Goal: Communication & Community: Ask a question

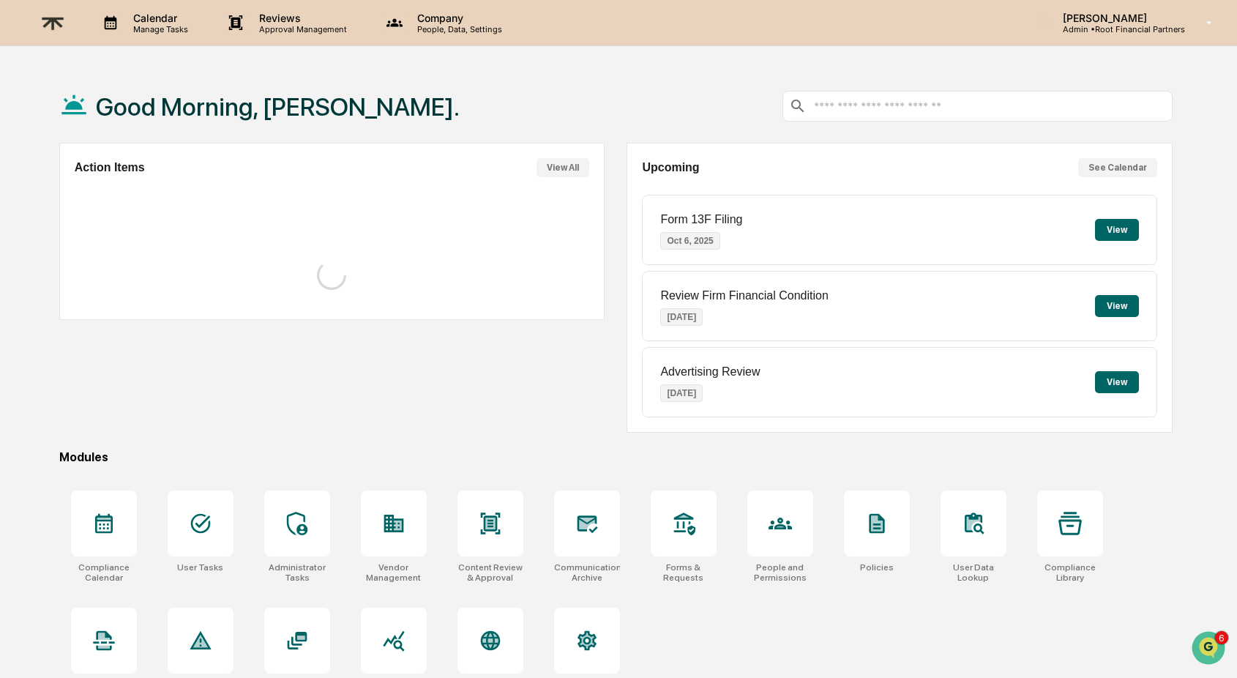
click at [282, 26] on p "Approval Management" at bounding box center [300, 29] width 107 height 10
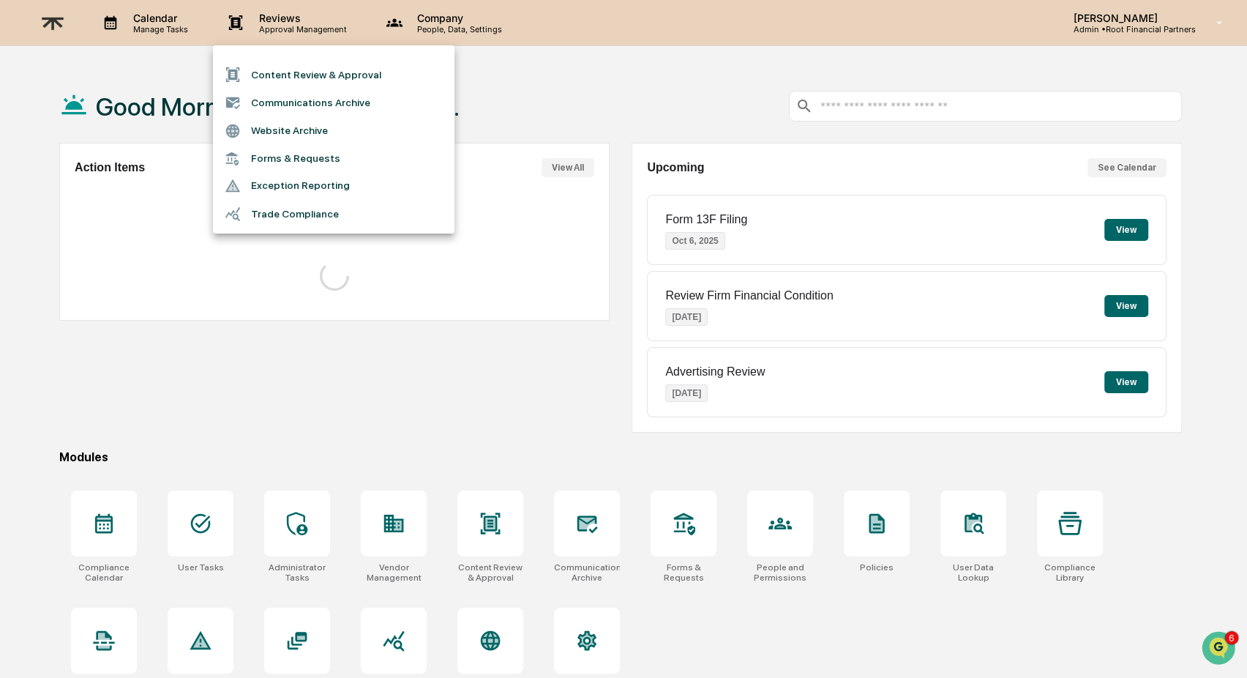
click at [1129, 3] on div at bounding box center [623, 339] width 1247 height 678
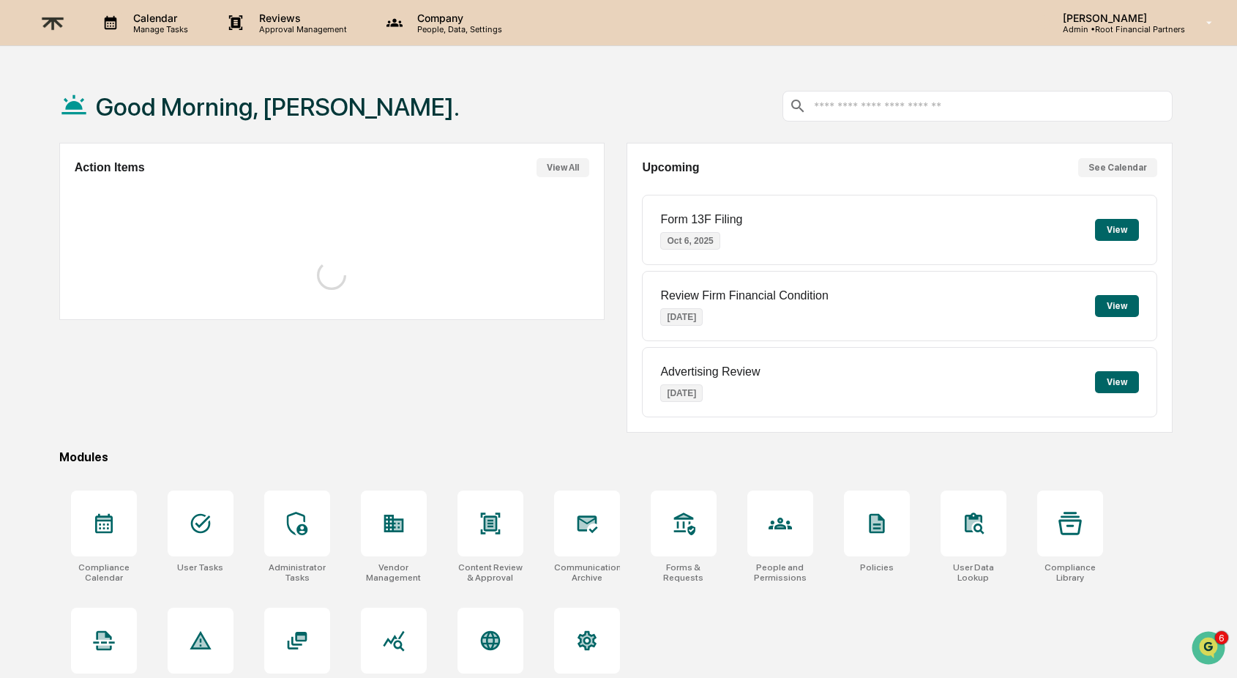
click at [1097, 27] on p "Admin • Root Financial Partners" at bounding box center [1118, 29] width 134 height 10
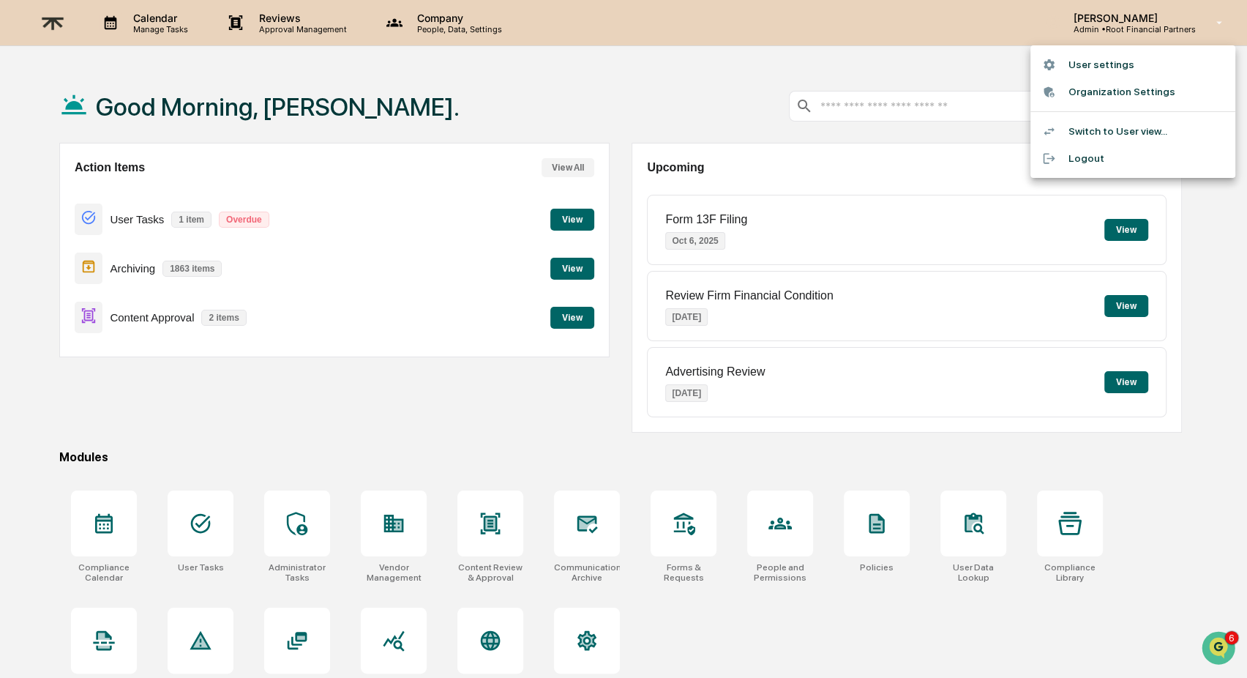
click at [1098, 131] on li "Switch to User view..." at bounding box center [1132, 131] width 205 height 27
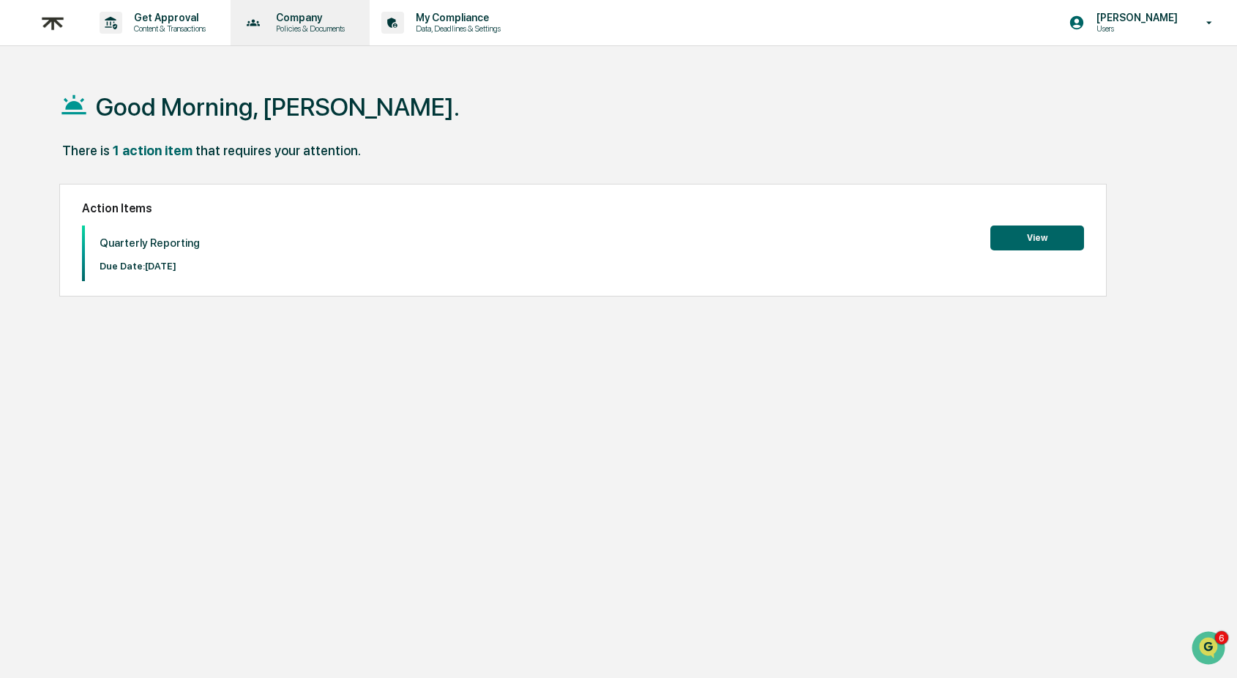
click at [314, 23] on p "Company" at bounding box center [308, 18] width 88 height 12
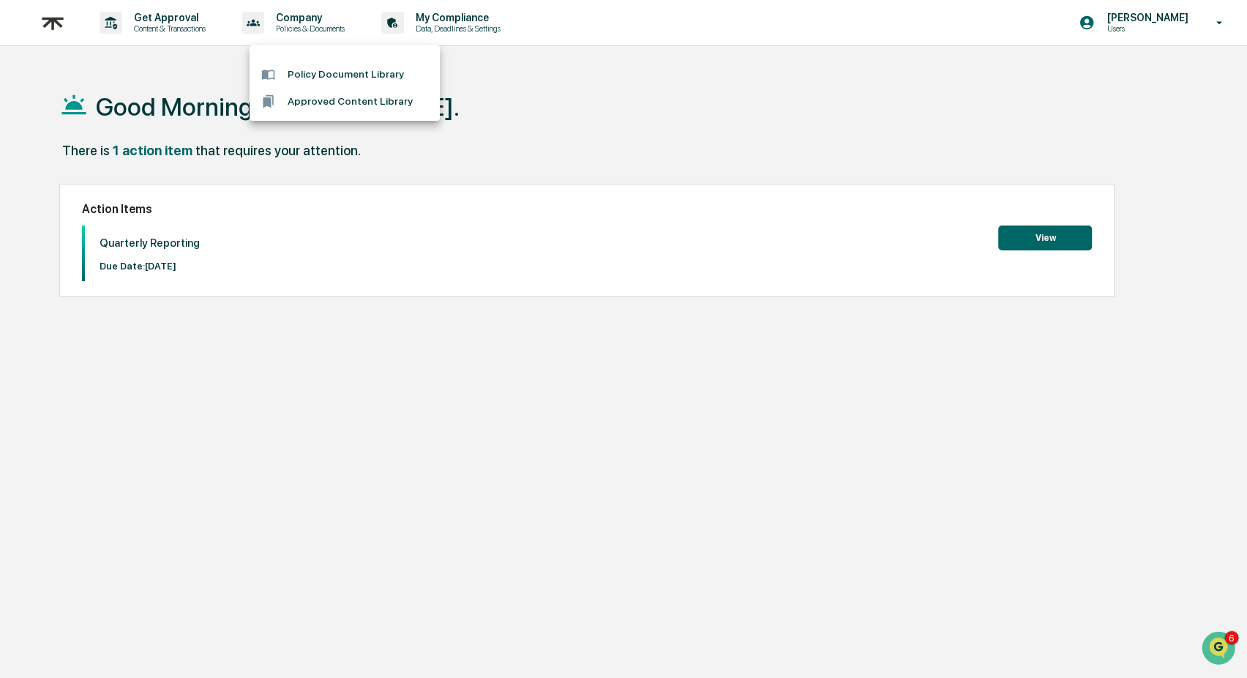
click at [326, 22] on div at bounding box center [623, 339] width 1247 height 678
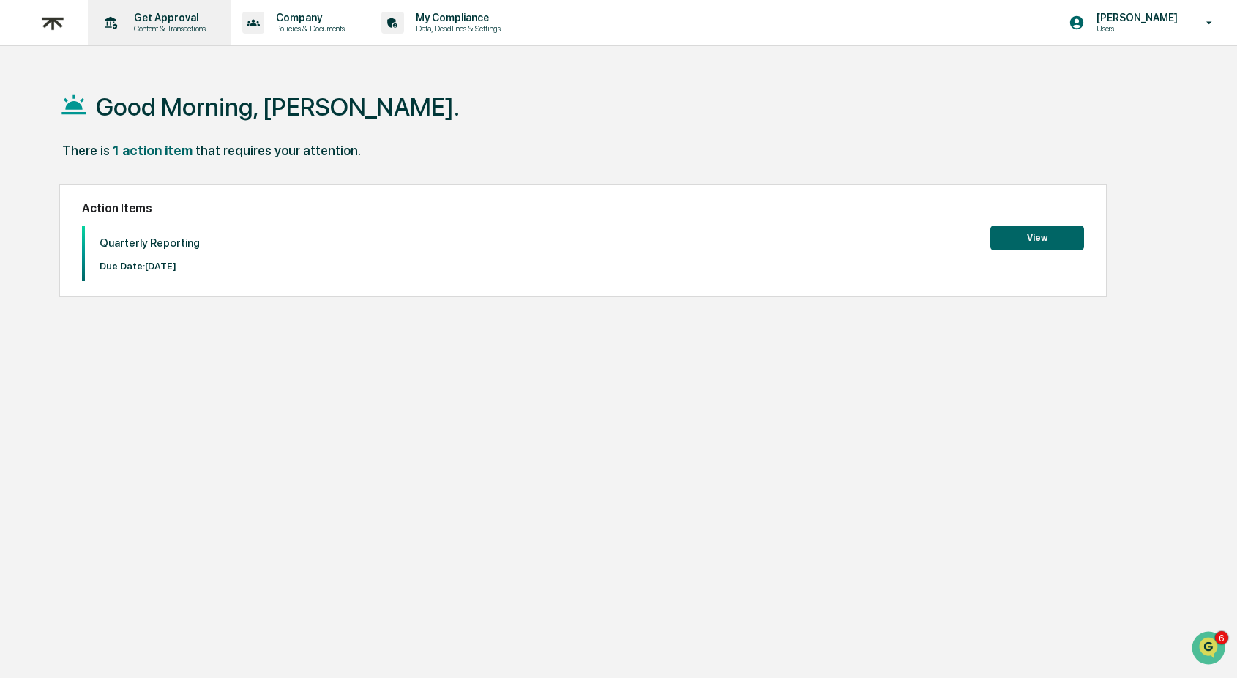
click at [92, 10] on div "Get Approval Content & Transactions" at bounding box center [159, 22] width 143 height 45
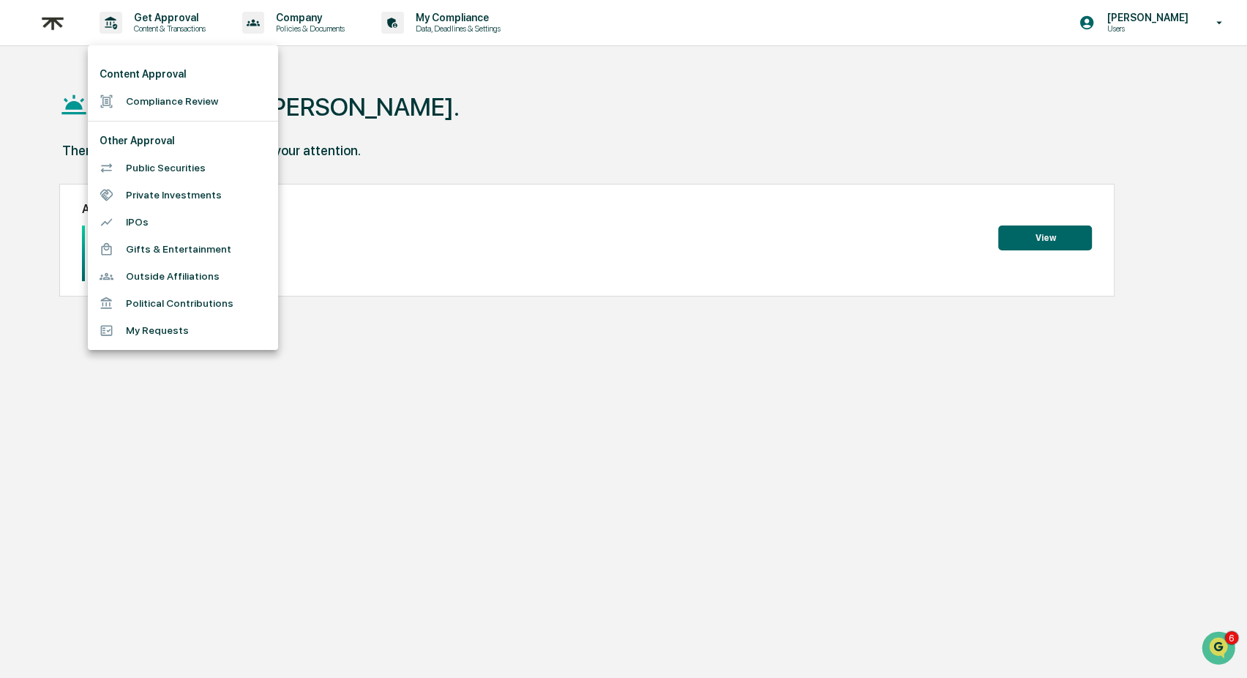
click at [455, 168] on div at bounding box center [623, 339] width 1247 height 678
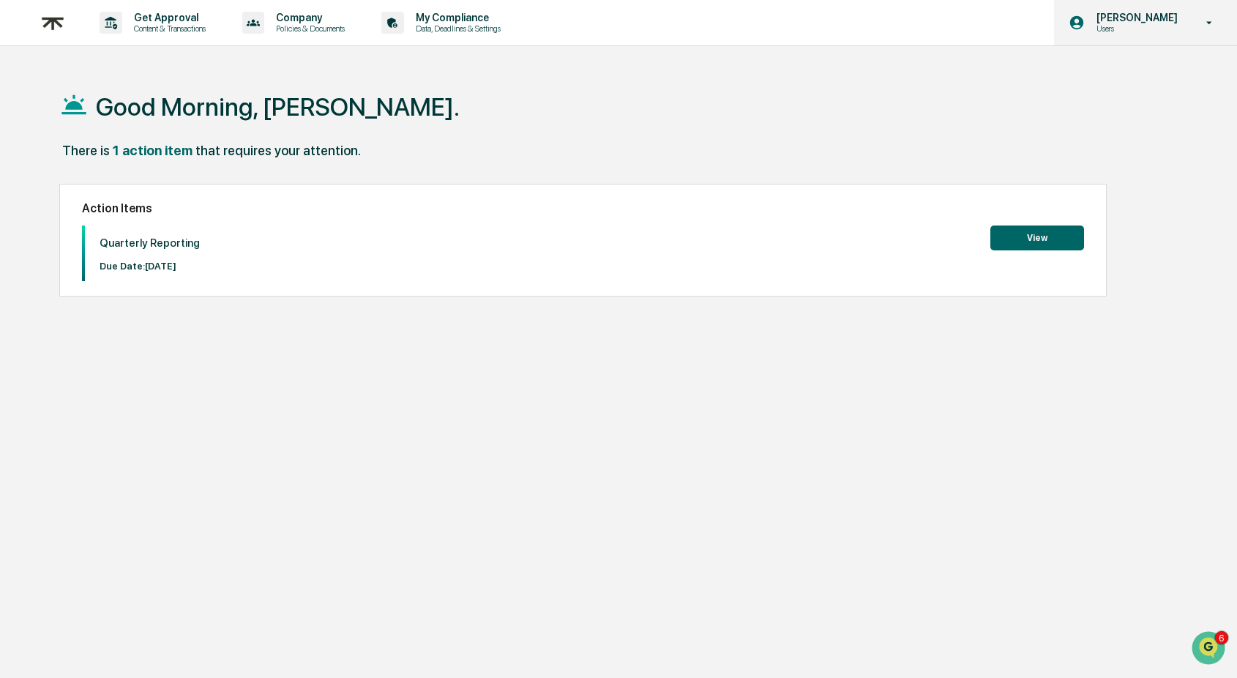
click at [1139, 19] on p "[PERSON_NAME]" at bounding box center [1135, 18] width 100 height 12
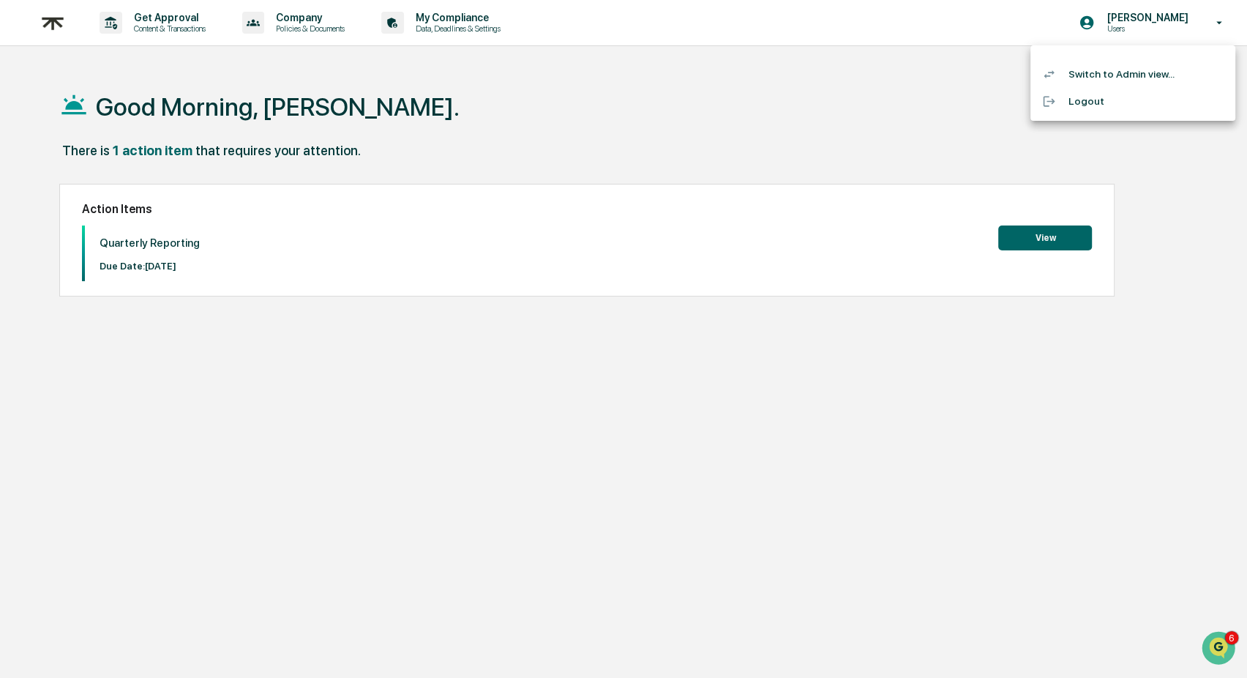
click at [1139, 75] on li "Switch to Admin view..." at bounding box center [1132, 74] width 205 height 27
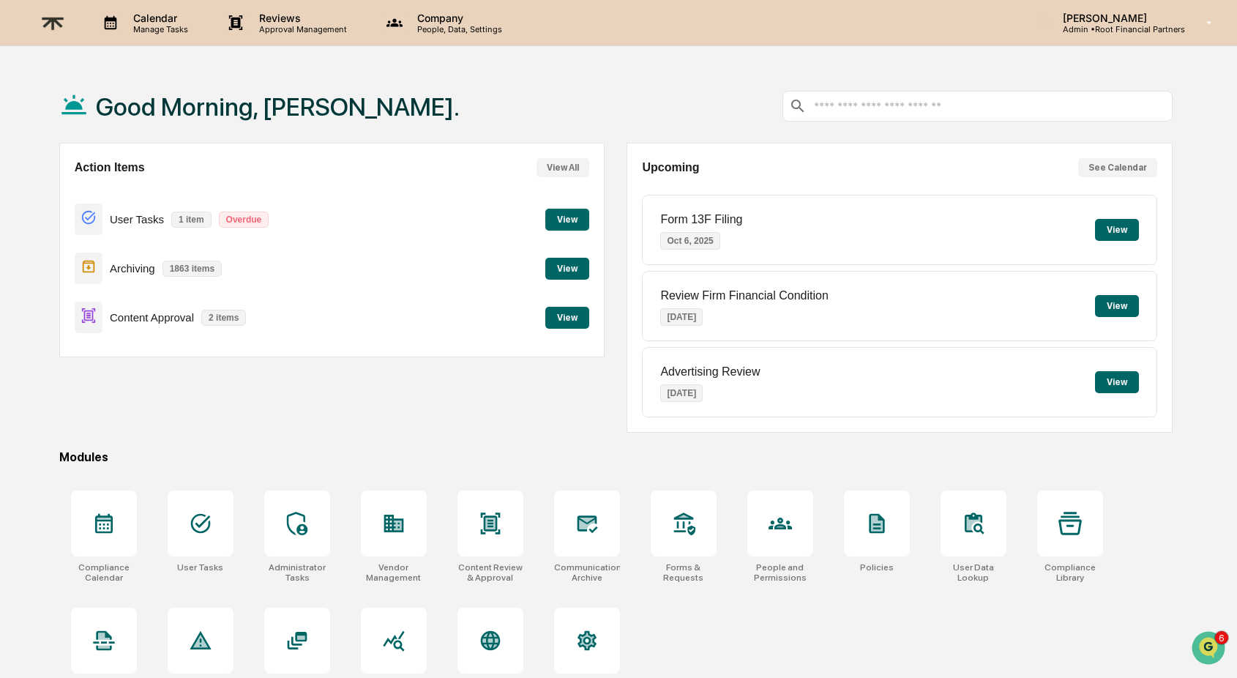
click at [565, 318] on button "View" at bounding box center [567, 318] width 44 height 22
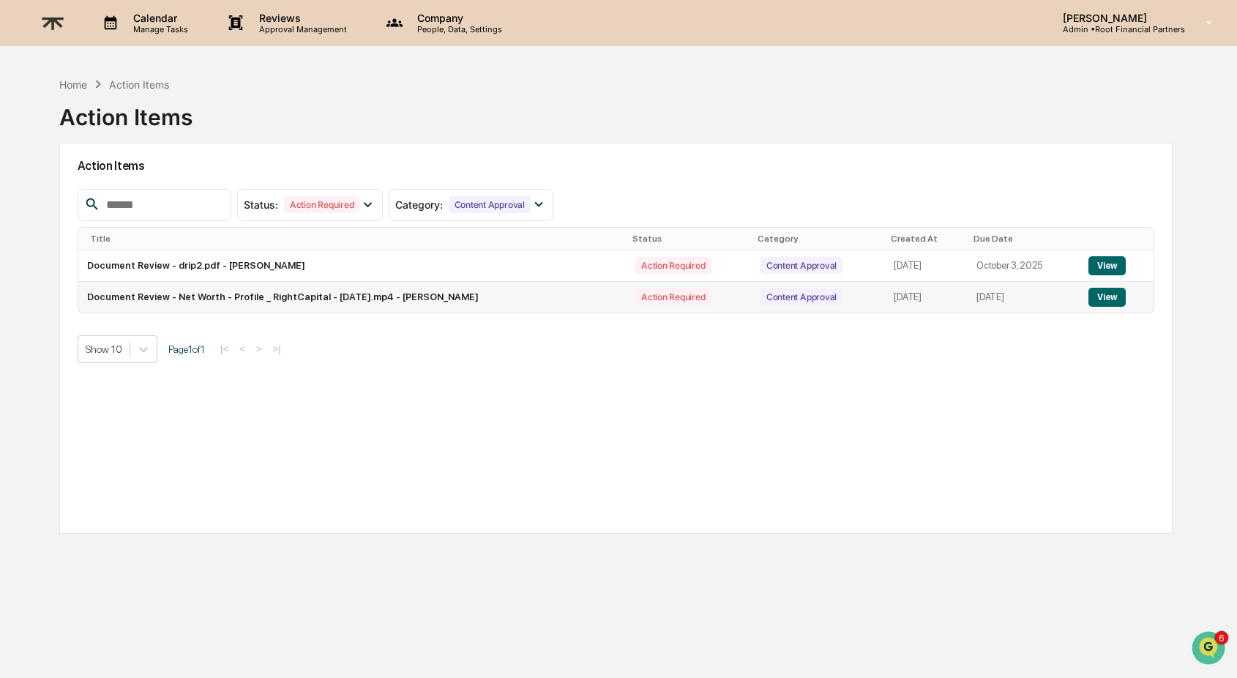
click at [1117, 298] on button "View" at bounding box center [1106, 297] width 37 height 19
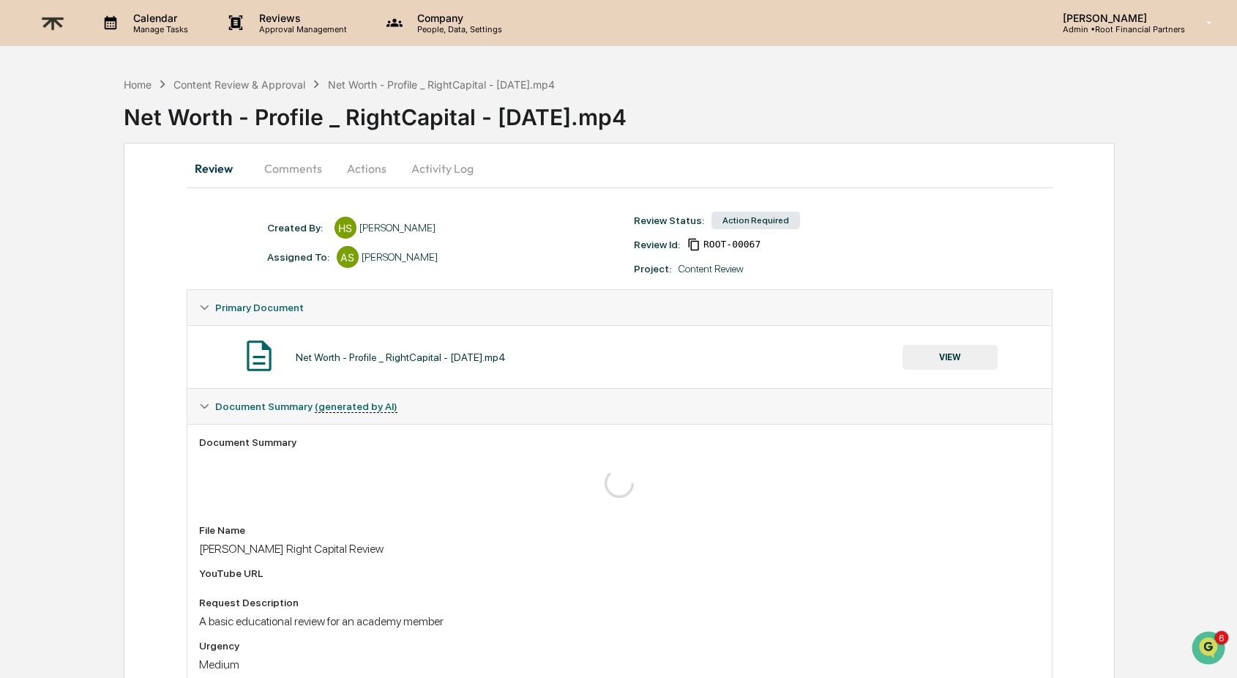
click at [457, 157] on button "Activity Log" at bounding box center [443, 168] width 86 height 35
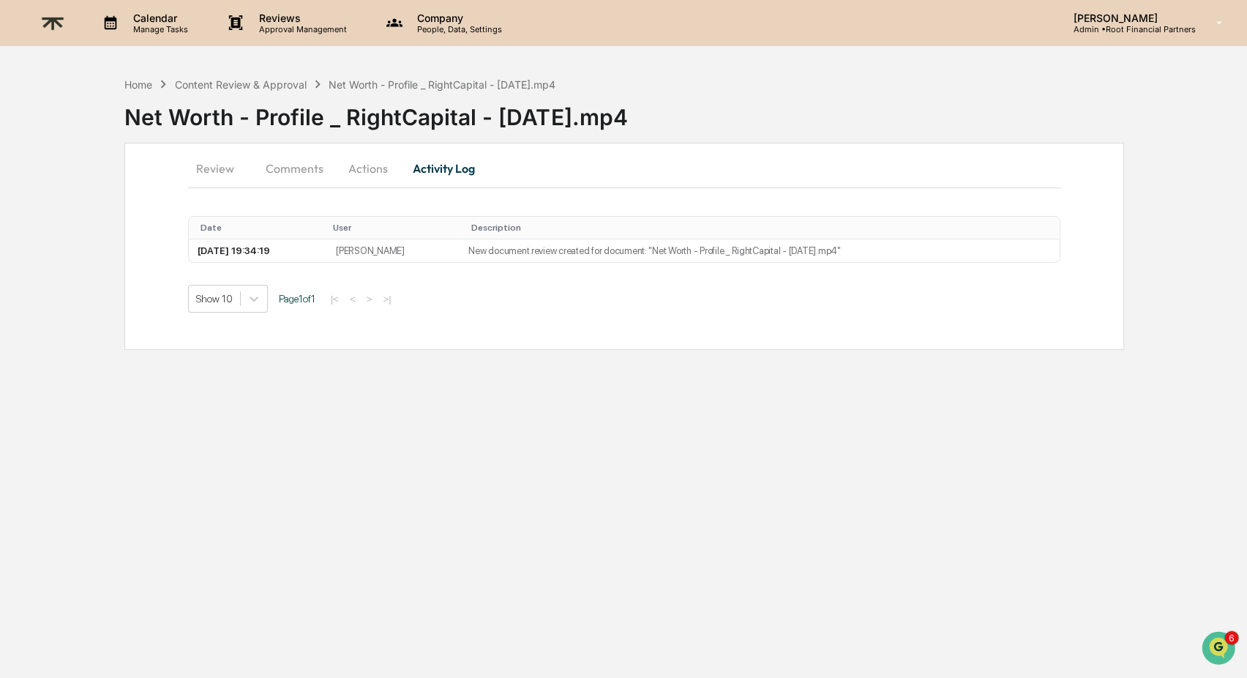
click at [208, 163] on button "Review" at bounding box center [221, 168] width 66 height 35
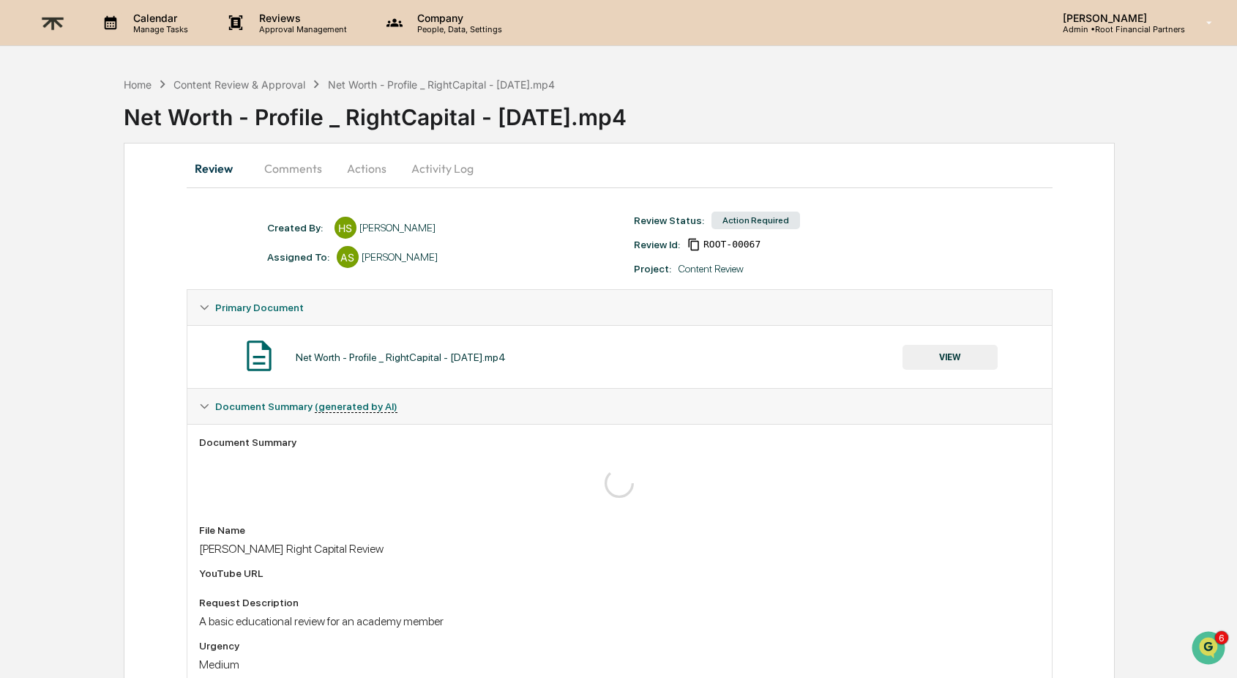
scroll to position [110, 0]
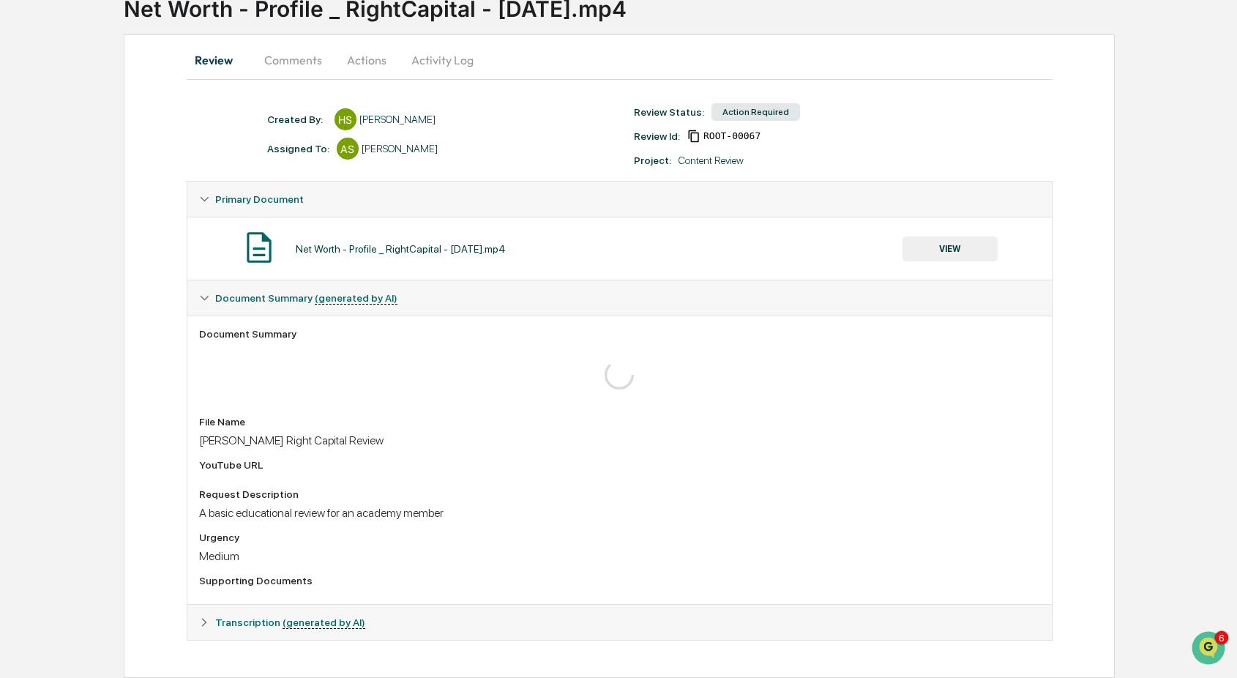
click at [200, 623] on icon at bounding box center [204, 622] width 10 height 10
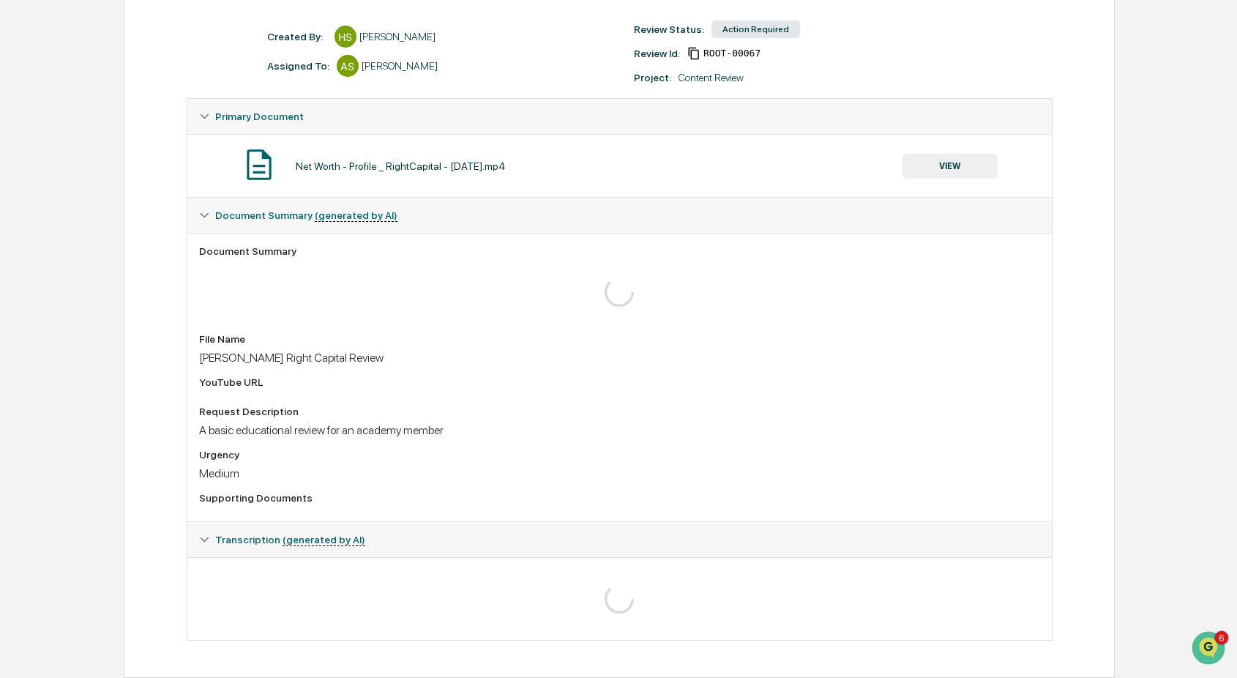
click at [203, 540] on icon at bounding box center [204, 539] width 10 height 10
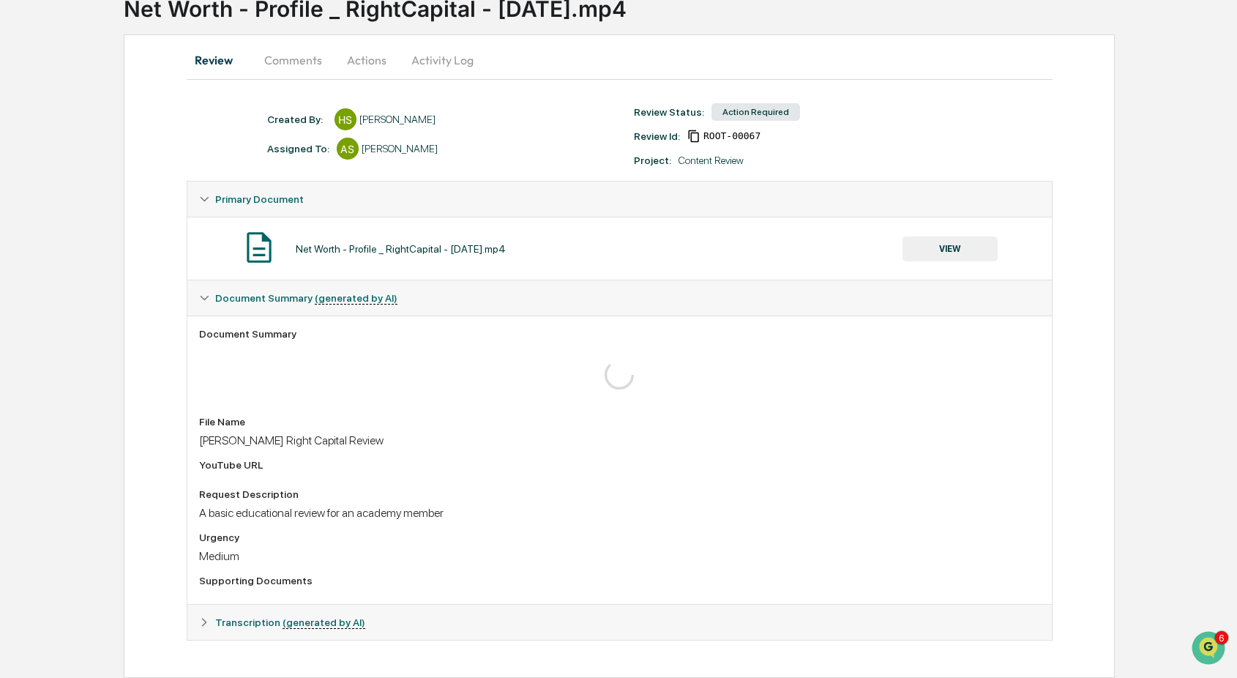
scroll to position [0, 0]
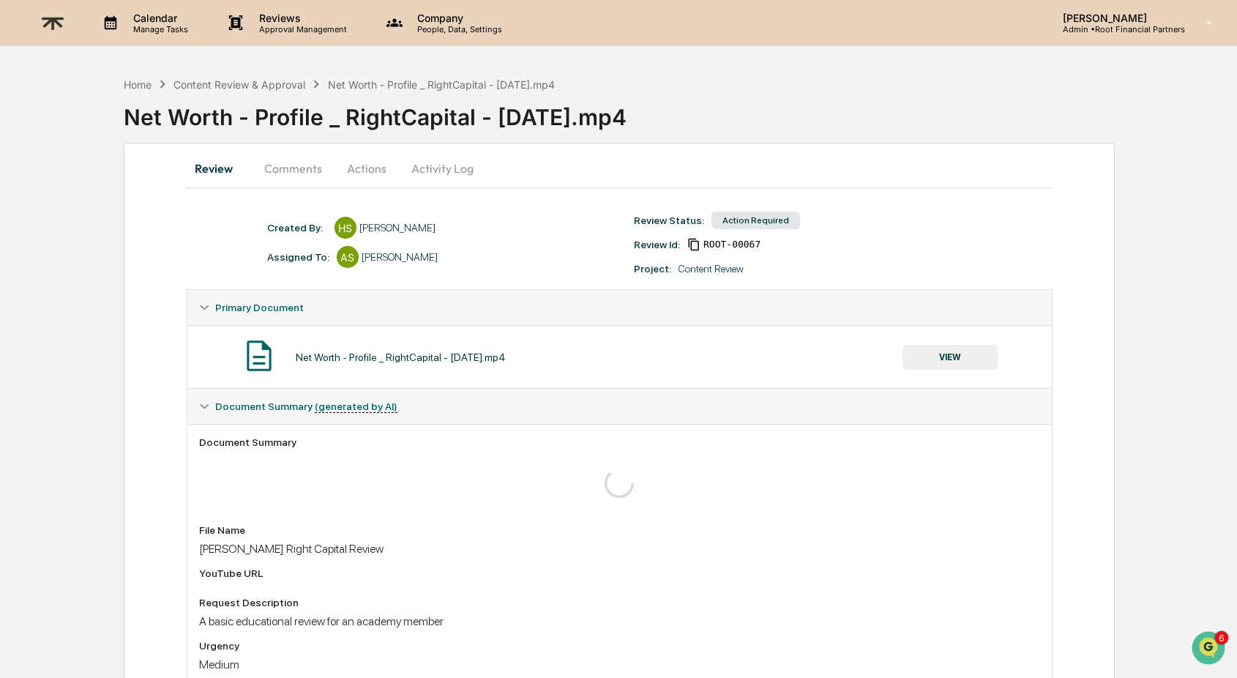
click at [296, 160] on button "Comments" at bounding box center [292, 168] width 81 height 35
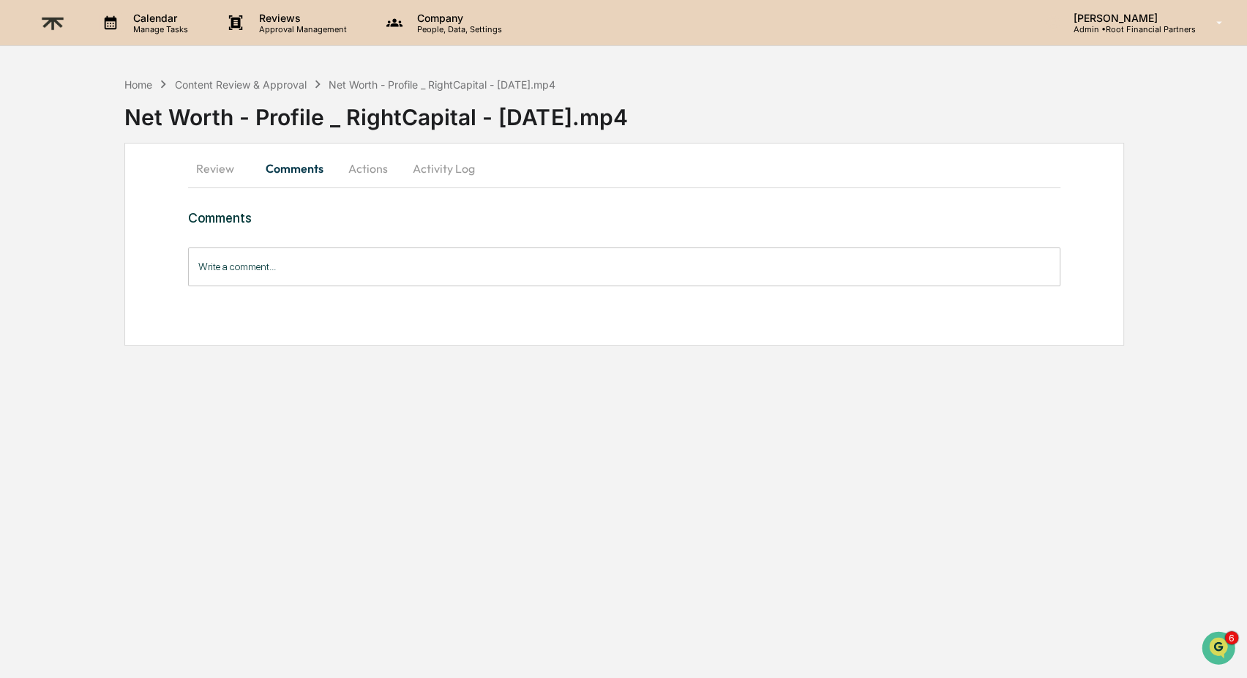
click at [378, 173] on button "Actions" at bounding box center [368, 168] width 66 height 35
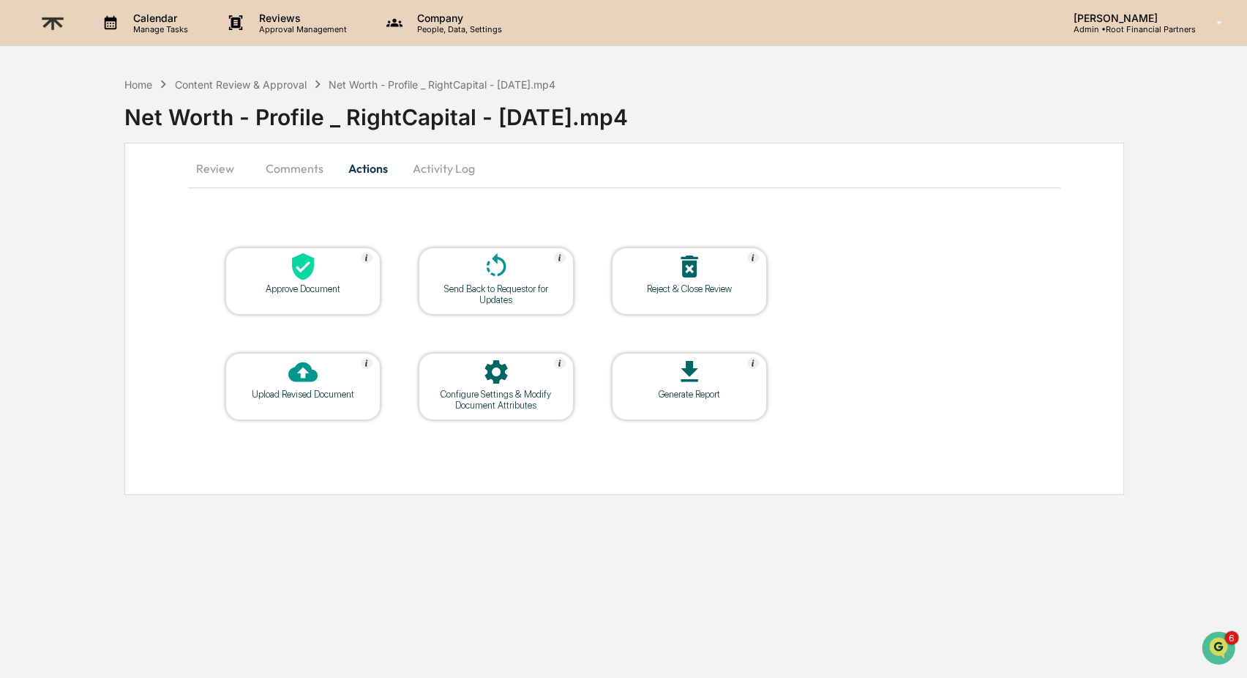
click at [634, 383] on div at bounding box center [689, 372] width 146 height 31
click at [221, 126] on div "Net Worth - Profile _ RightCapital - [DATE].mp4" at bounding box center [685, 111] width 1123 height 38
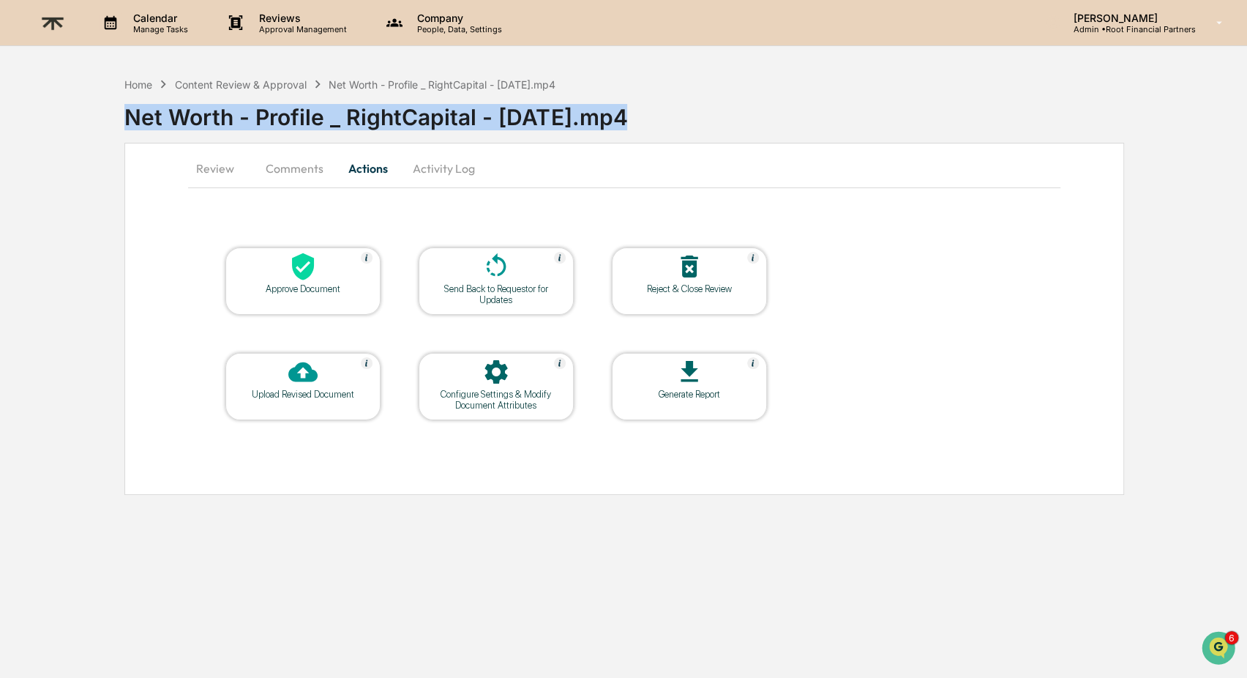
click at [221, 126] on div "Net Worth - Profile _ RightCapital - [DATE].mp4" at bounding box center [685, 111] width 1123 height 38
copy div "Net Worth - Profile _ RightCapital - [DATE].mp4"
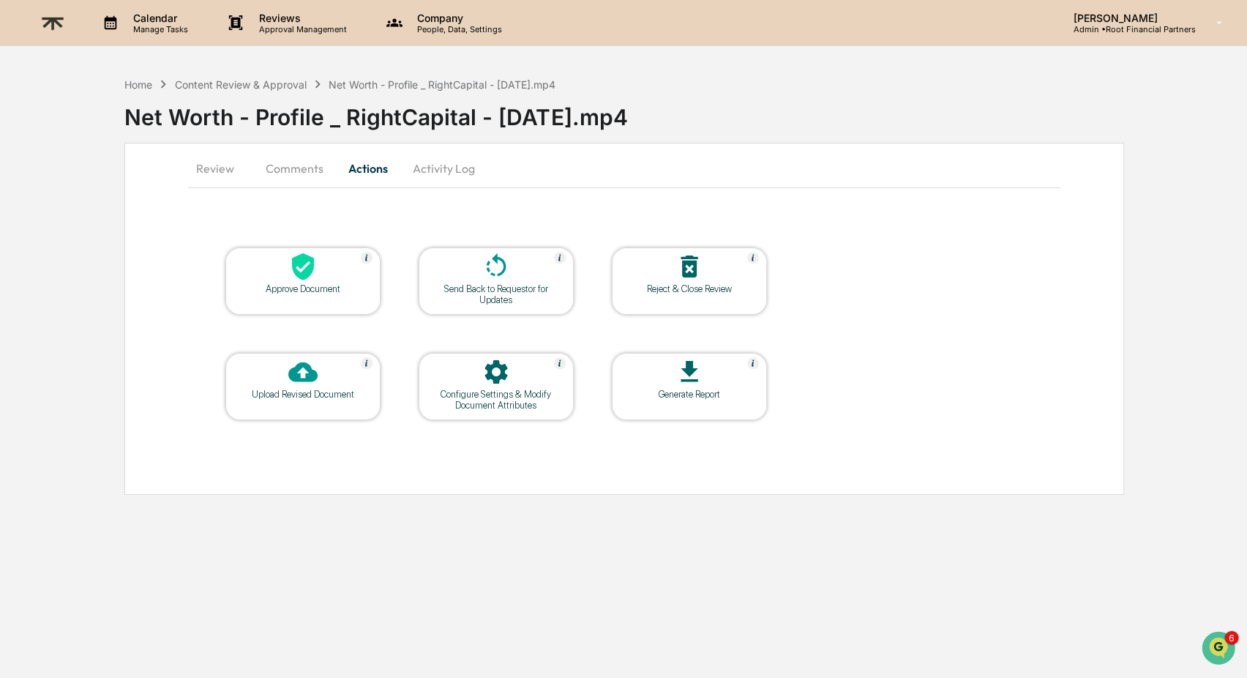
click at [150, 92] on div "Net Worth - Profile _ RightCapital - [DATE].mp4" at bounding box center [685, 111] width 1123 height 38
click at [141, 84] on div "Home" at bounding box center [138, 84] width 28 height 12
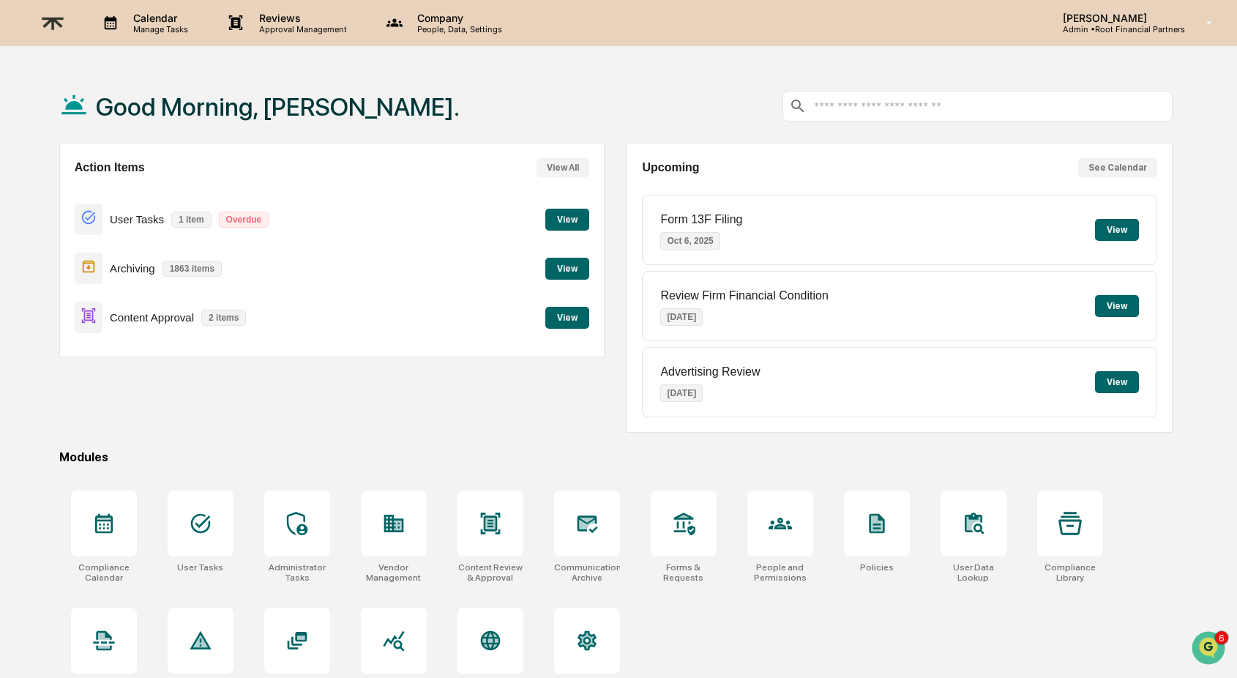
click at [556, 312] on button "View" at bounding box center [567, 318] width 44 height 22
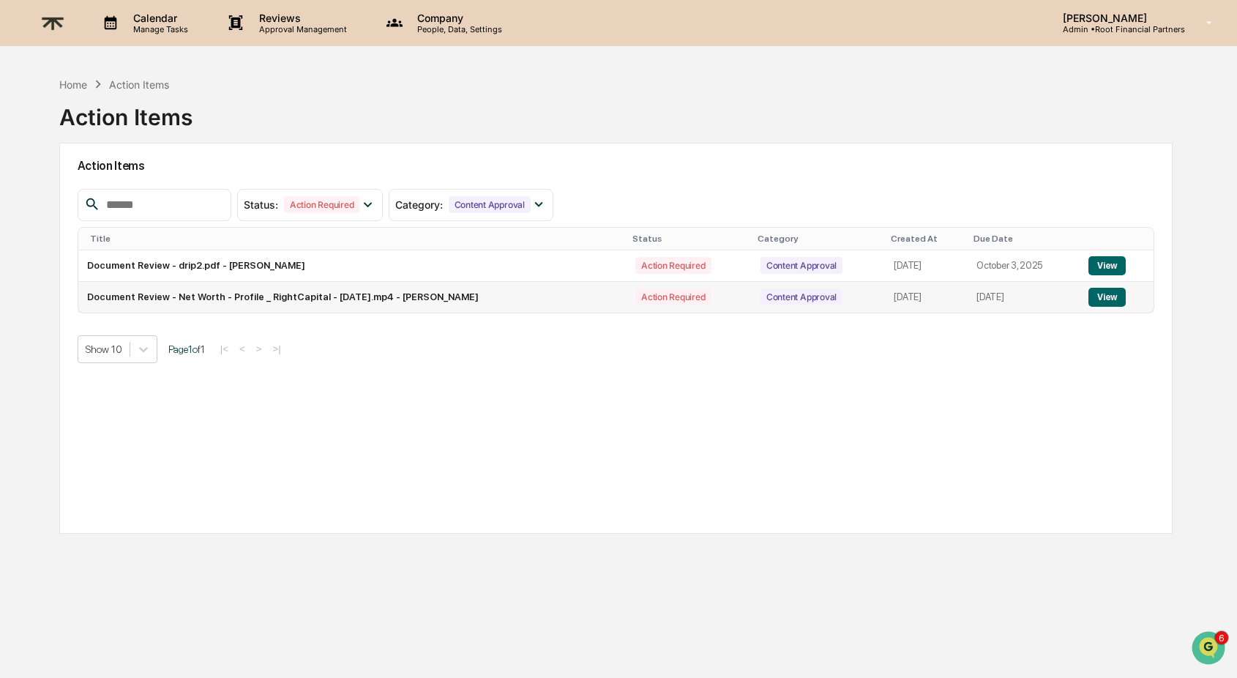
click at [1126, 298] on button "View" at bounding box center [1106, 297] width 37 height 19
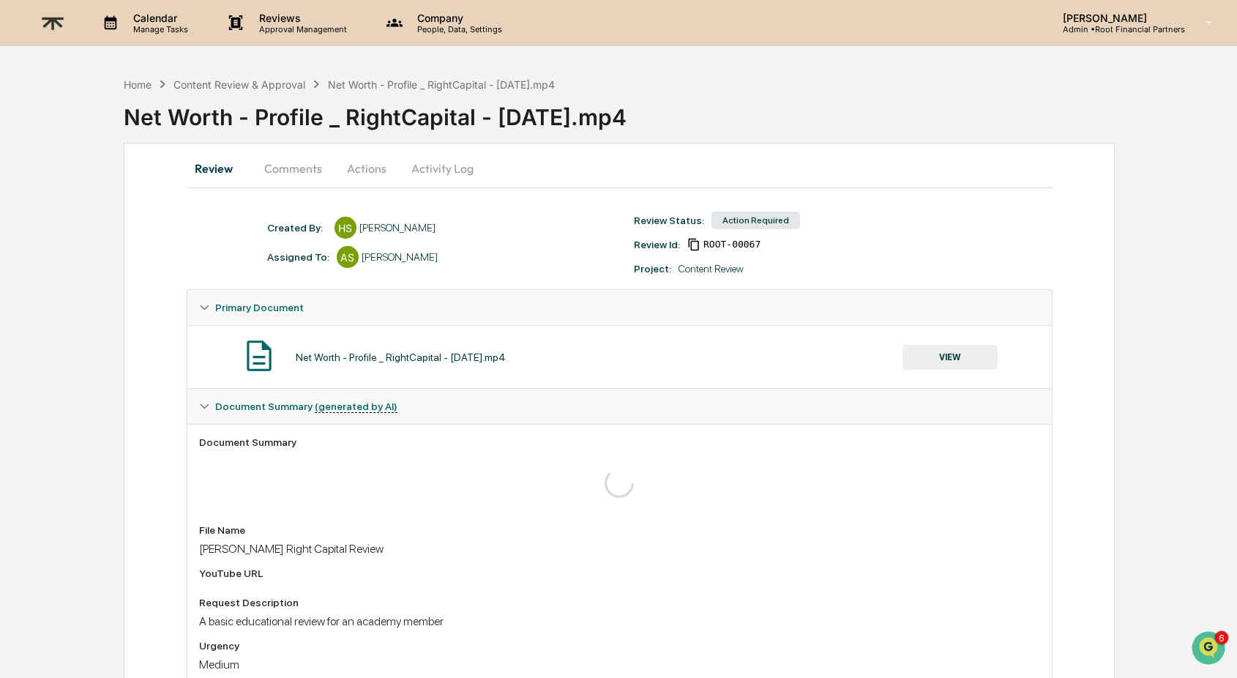
scroll to position [110, 0]
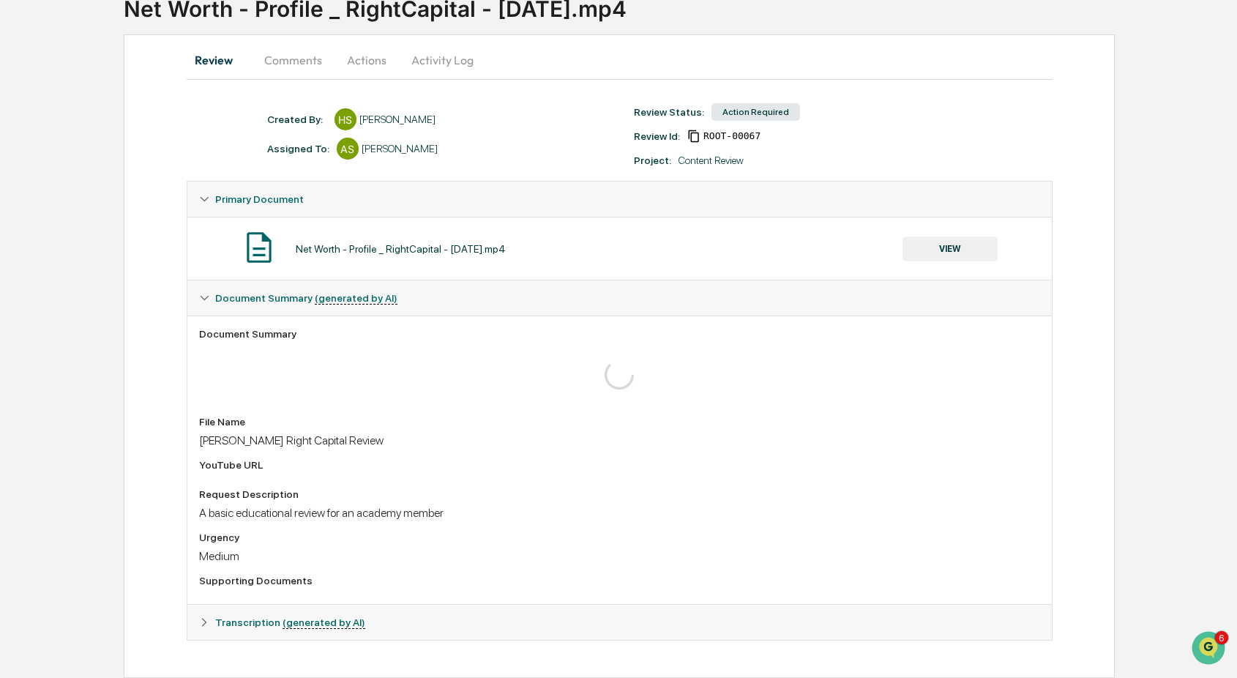
click at [200, 622] on icon at bounding box center [204, 622] width 10 height 10
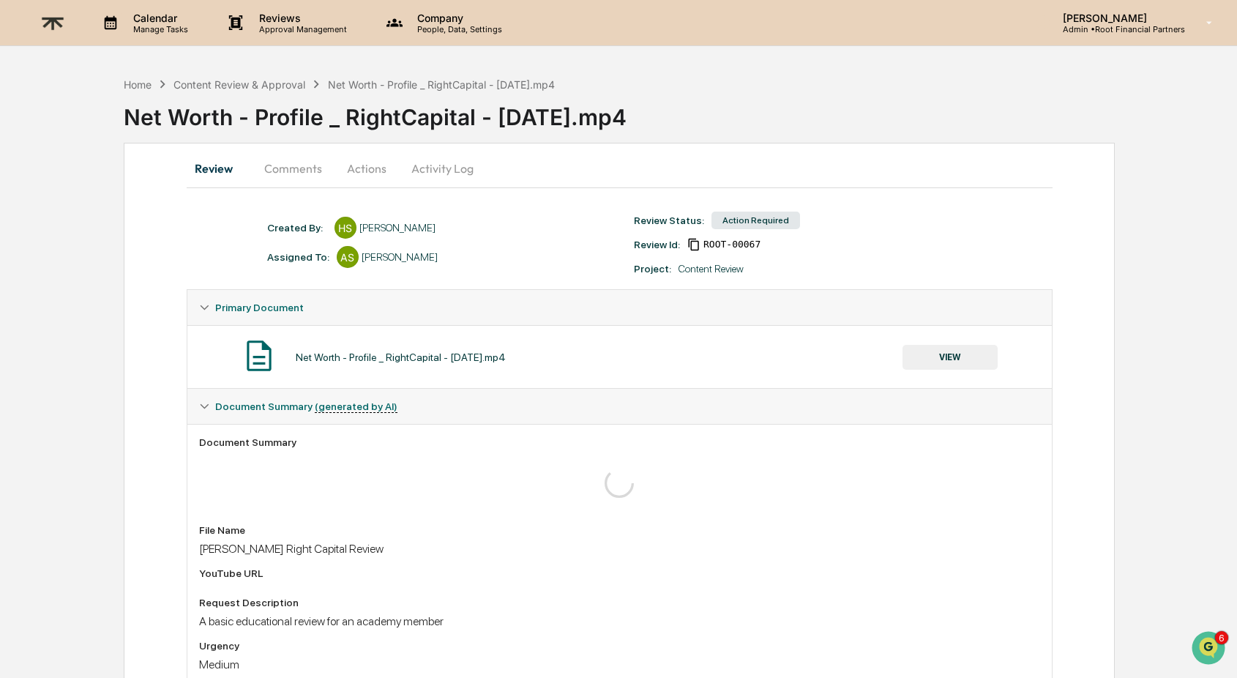
scroll to position [192, 0]
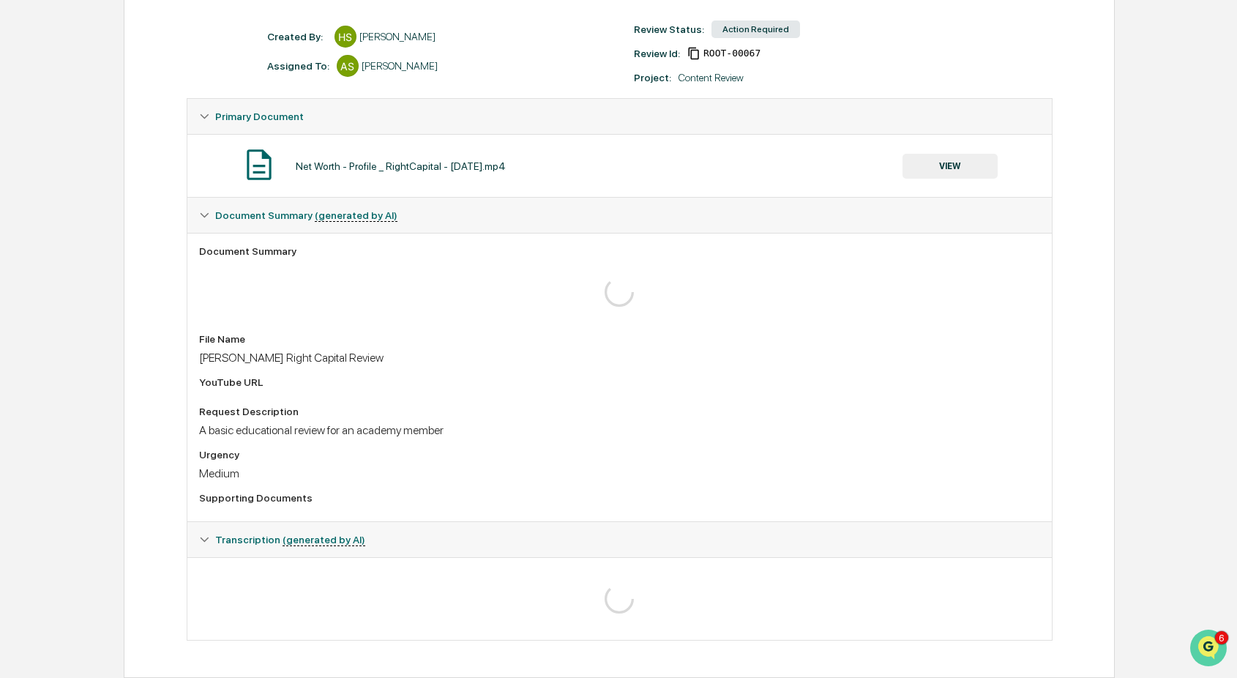
click at [1205, 648] on icon "Open customer support" at bounding box center [1208, 666] width 37 height 37
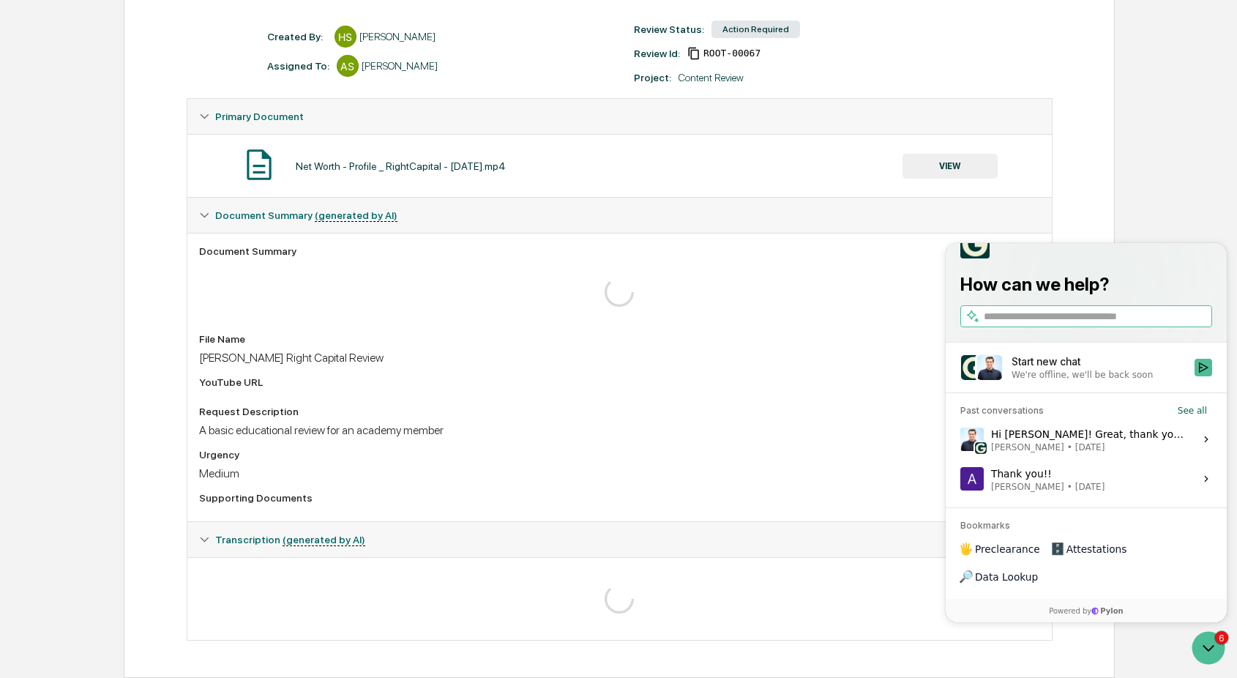
click at [1086, 369] on div "Start new chat" at bounding box center [1098, 361] width 174 height 15
click at [1194, 376] on button "Start new chat We're offline, we'll be back soon" at bounding box center [1203, 368] width 18 height 18
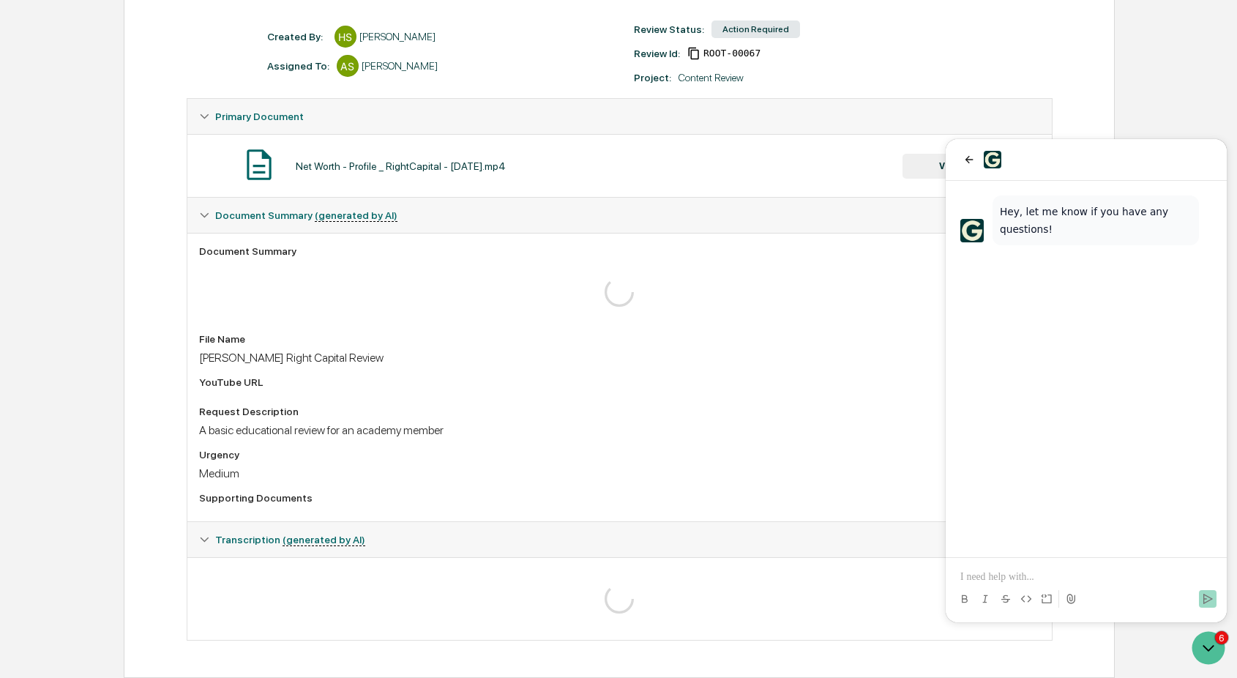
click at [1008, 569] on p at bounding box center [1086, 576] width 252 height 15
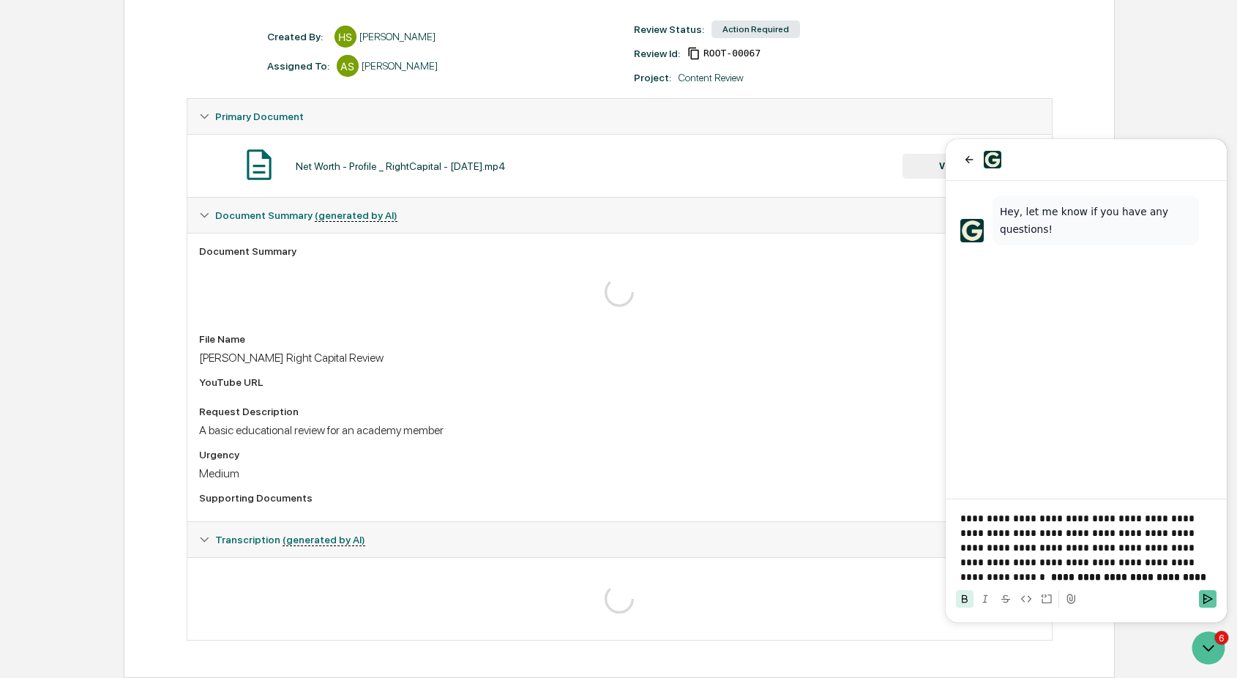
click at [1209, 599] on icon "Send" at bounding box center [1208, 598] width 10 height 10
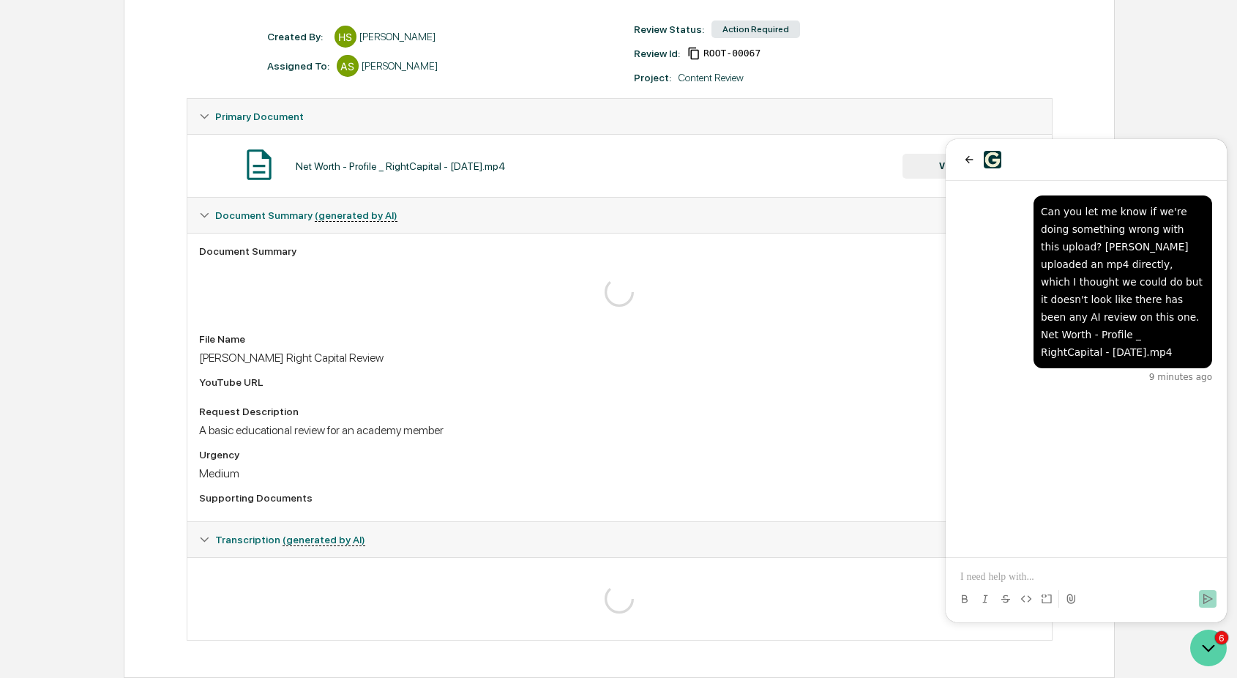
click at [1203, 640] on icon "Open customer support" at bounding box center [1208, 647] width 37 height 37
